Goal: Task Accomplishment & Management: Manage account settings

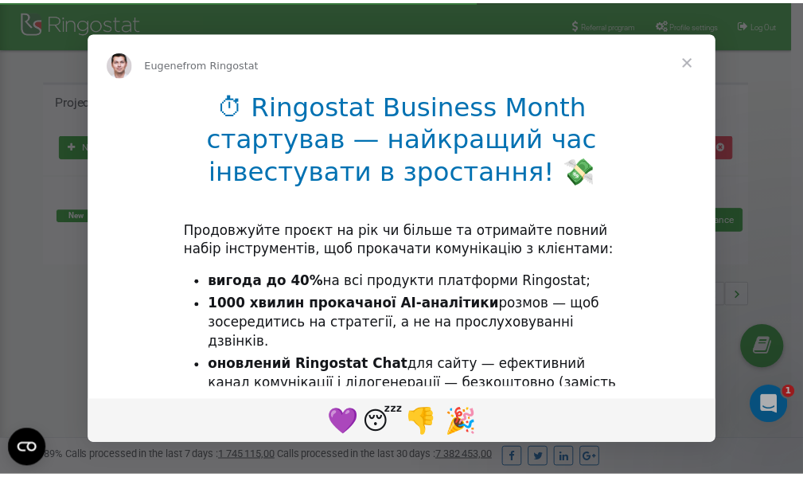
scroll to position [238, 0]
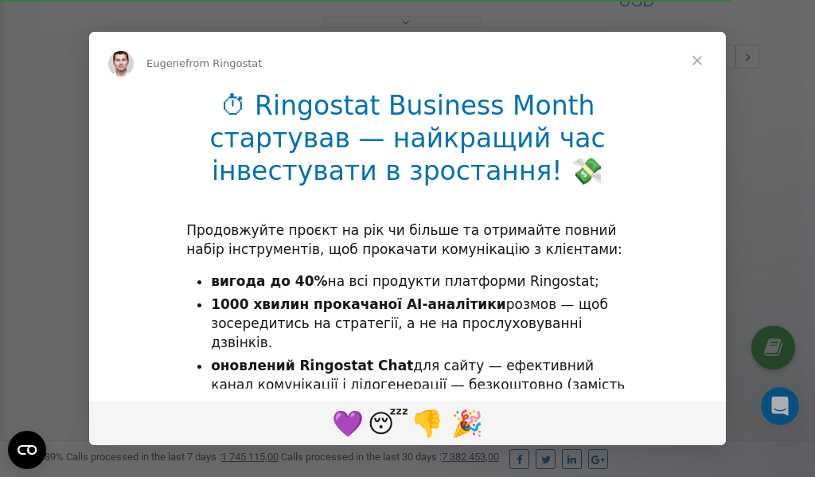
click at [698, 60] on span "Close" at bounding box center [696, 60] width 57 height 57
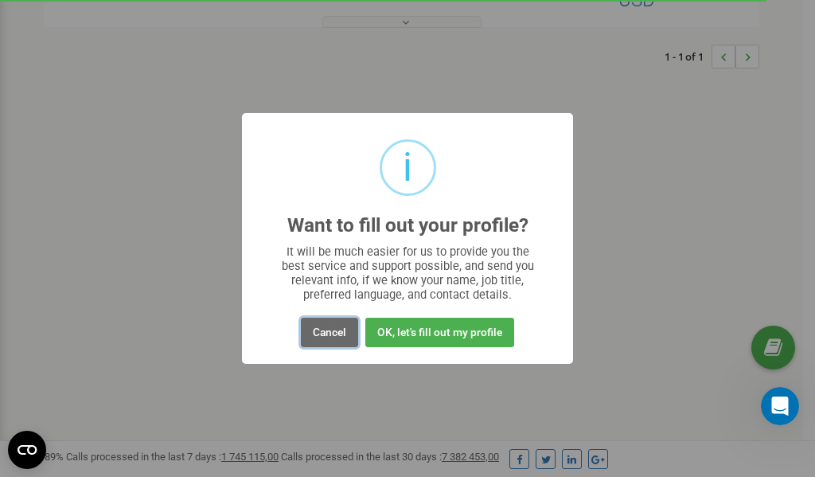
click at [333, 333] on button "Cancel" at bounding box center [329, 331] width 57 height 29
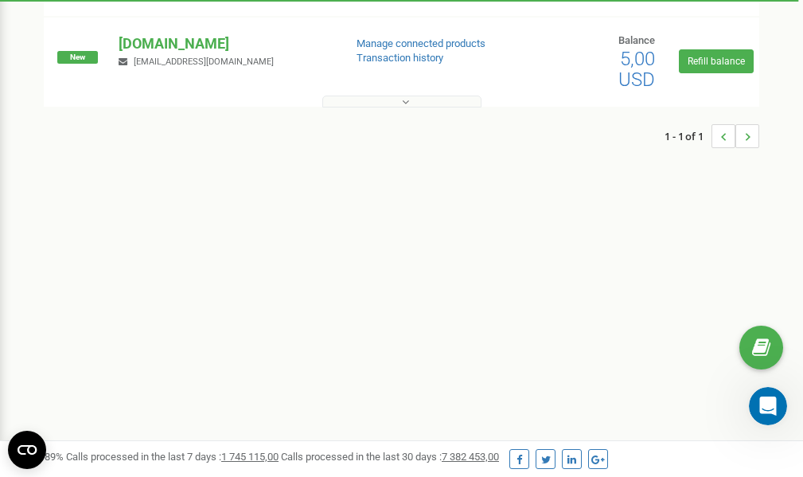
scroll to position [0, 0]
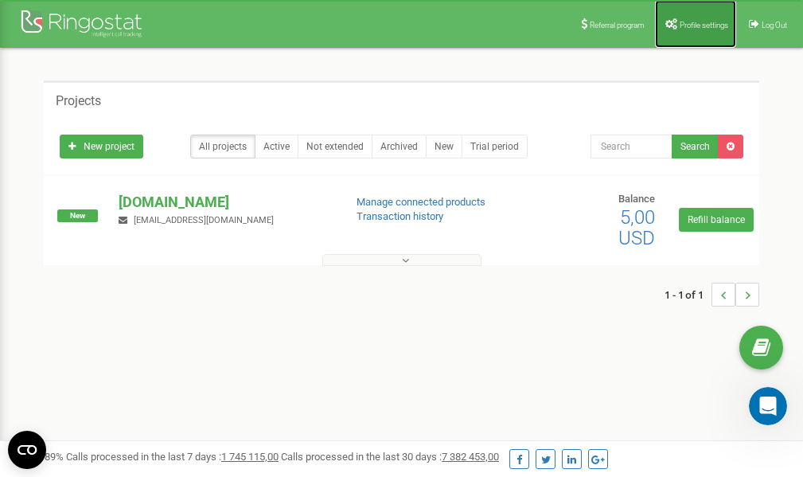
click at [690, 21] on span "Profile settings" at bounding box center [703, 25] width 49 height 9
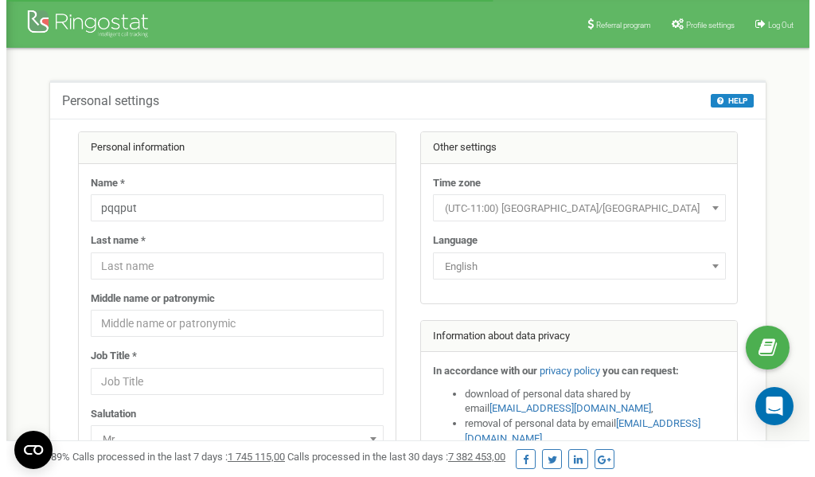
scroll to position [80, 0]
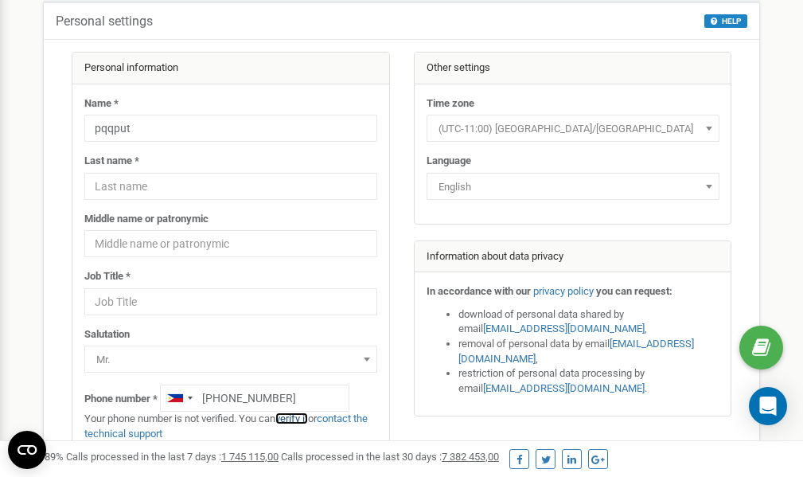
click at [301, 416] on link "verify it" at bounding box center [291, 418] width 33 height 12
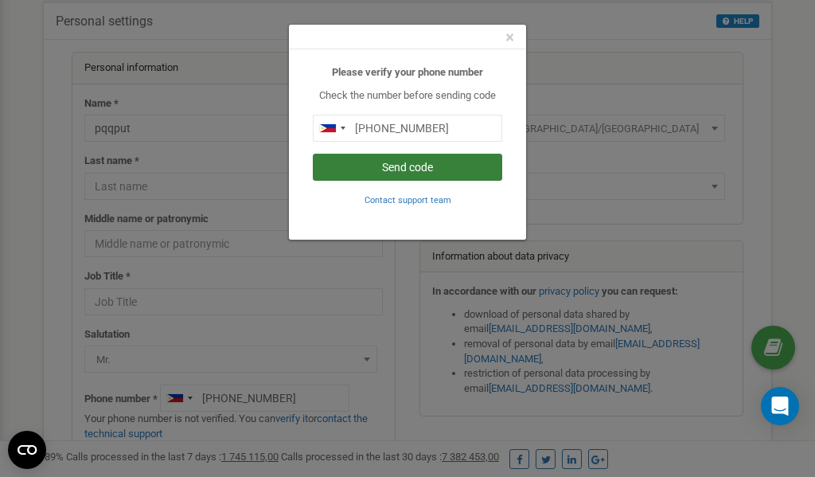
click at [387, 168] on button "Send code" at bounding box center [407, 167] width 189 height 27
